Goal: Task Accomplishment & Management: Manage account settings

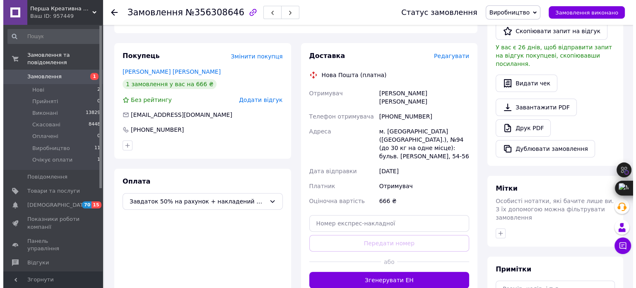
scroll to position [248, 0]
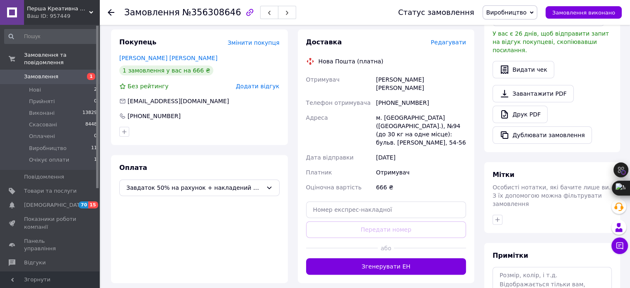
click at [451, 39] on span "Редагувати" at bounding box center [448, 42] width 35 height 7
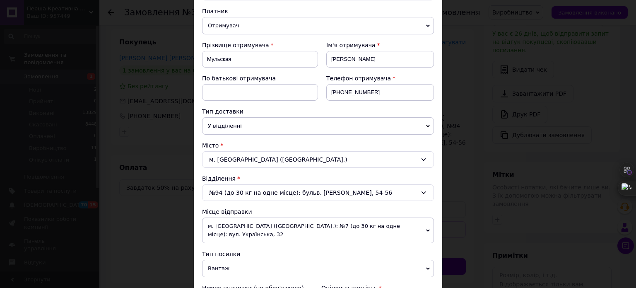
scroll to position [124, 0]
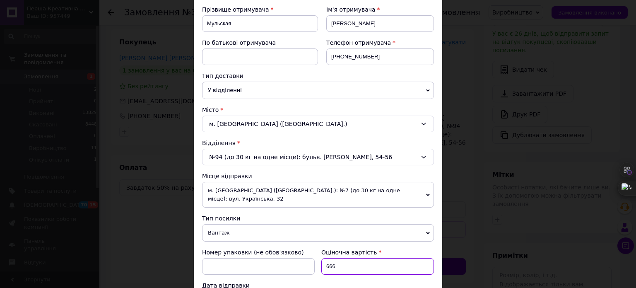
click at [333, 260] on input "666" at bounding box center [377, 266] width 113 height 17
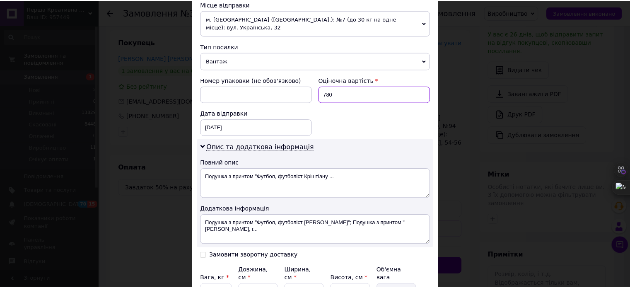
scroll to position [367, 0]
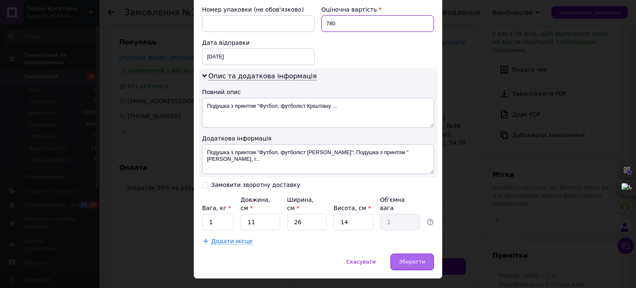
type input "780"
click at [406, 258] on span "Зберегти" at bounding box center [412, 261] width 26 height 6
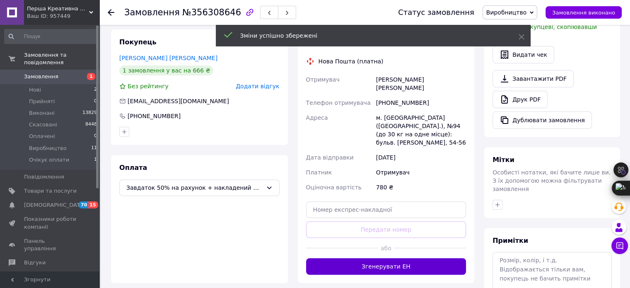
click at [358, 258] on button "Згенерувати ЕН" at bounding box center [386, 266] width 160 height 17
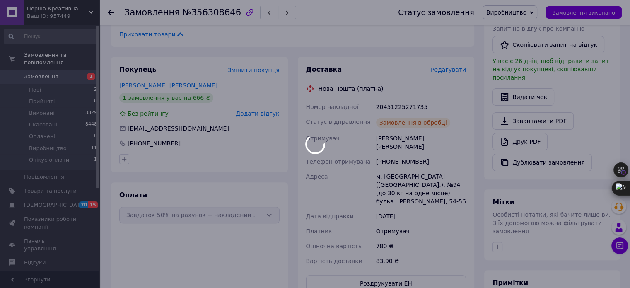
scroll to position [207, 0]
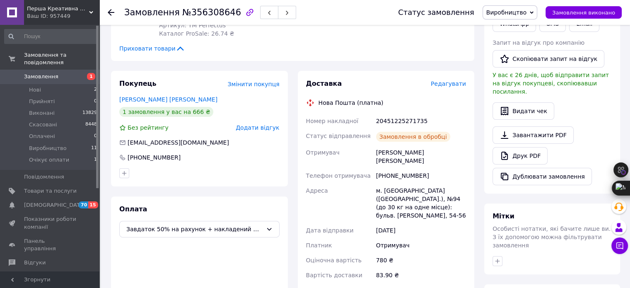
click at [405, 113] on div "20451225271735" at bounding box center [420, 120] width 93 height 15
copy div "20451225271735"
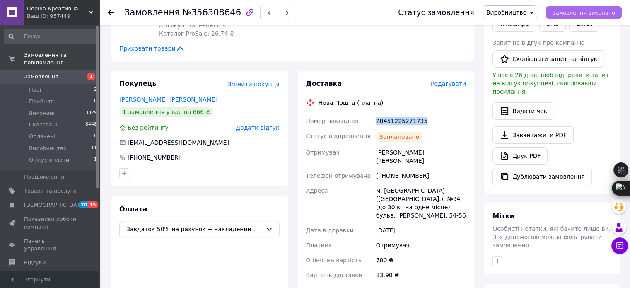
click at [603, 8] on button "Замовлення виконано" at bounding box center [583, 12] width 76 height 12
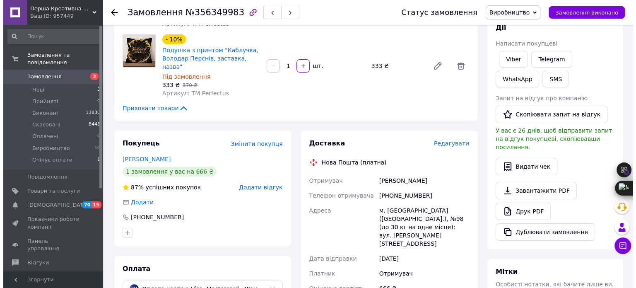
scroll to position [166, 0]
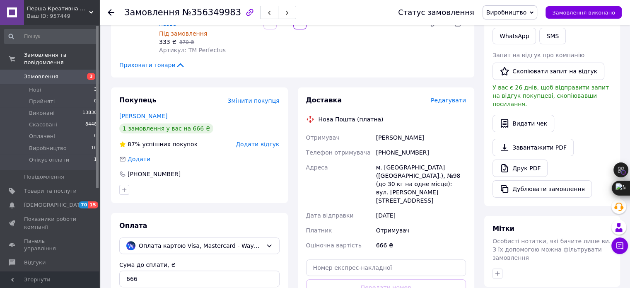
click at [461, 97] on span "Редагувати" at bounding box center [448, 100] width 35 height 7
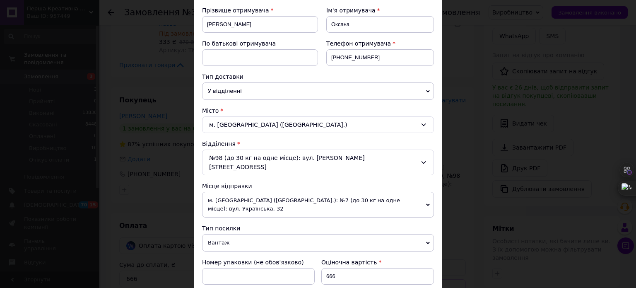
scroll to position [124, 0]
click at [345, 267] on input "666" at bounding box center [377, 275] width 113 height 17
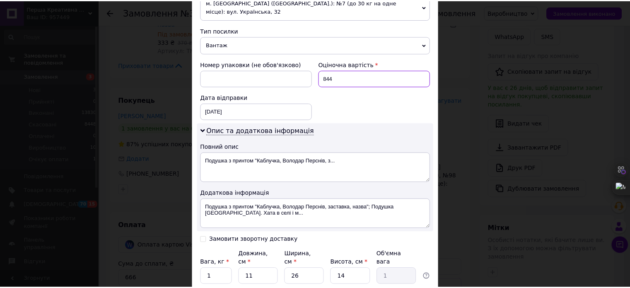
scroll to position [367, 0]
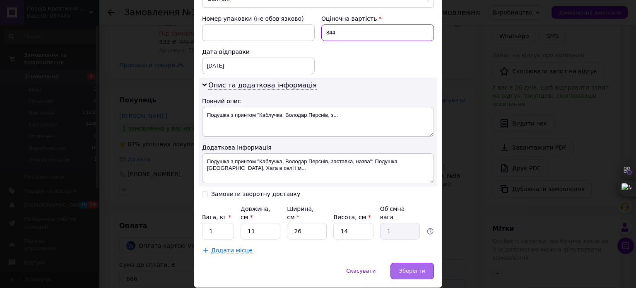
type input "844"
click at [419, 267] on span "Зберегти" at bounding box center [412, 270] width 26 height 6
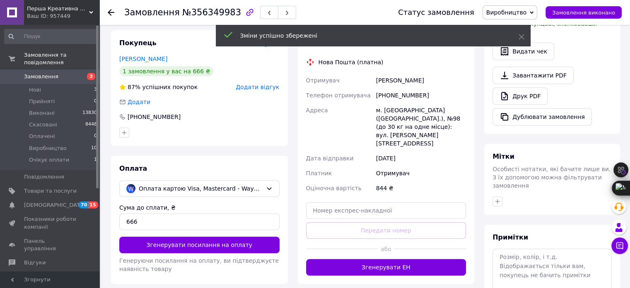
scroll to position [290, 0]
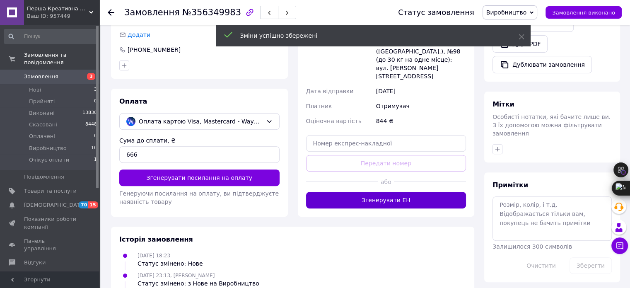
click at [395, 192] on button "Згенерувати ЕН" at bounding box center [386, 200] width 160 height 17
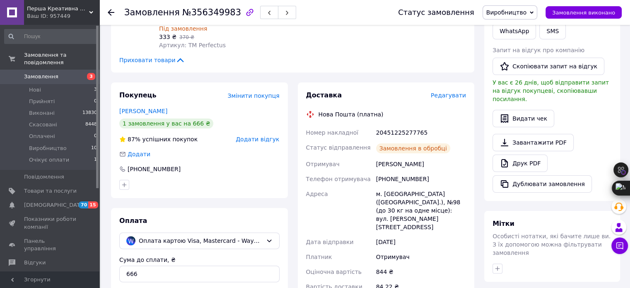
scroll to position [166, 0]
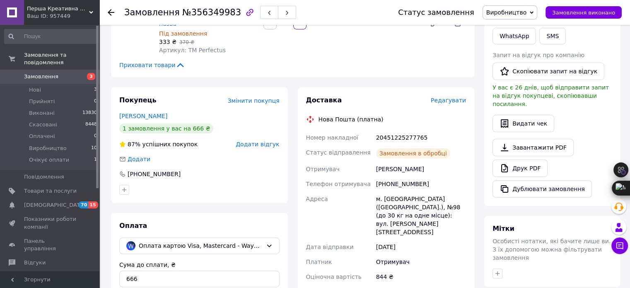
click at [388, 130] on div "20451225277765" at bounding box center [420, 137] width 93 height 15
click at [389, 130] on div "20451225277765" at bounding box center [420, 137] width 93 height 15
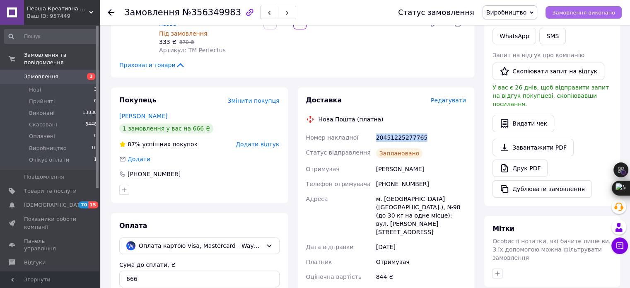
click at [594, 8] on button "Замовлення виконано" at bounding box center [583, 12] width 76 height 12
